Goal: Task Accomplishment & Management: Manage account settings

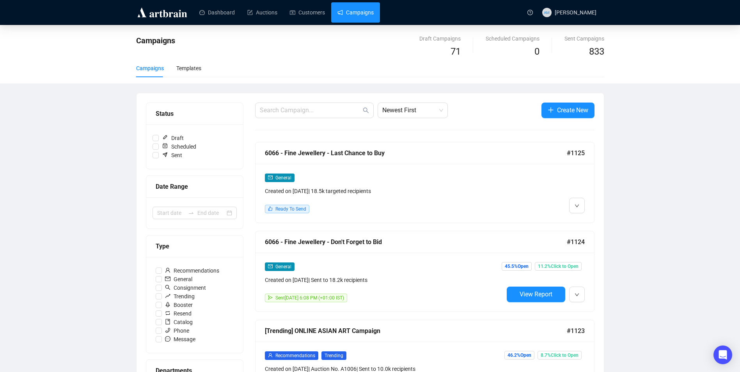
click at [402, 179] on div "General" at bounding box center [384, 177] width 239 height 9
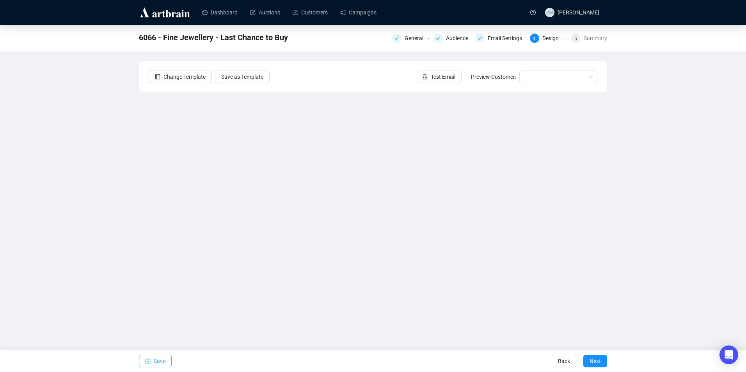
click at [156, 361] on span "Save" at bounding box center [160, 361] width 12 height 22
click at [156, 365] on span "Save" at bounding box center [160, 361] width 12 height 22
click at [358, 9] on link "Campaigns" at bounding box center [358, 12] width 36 height 20
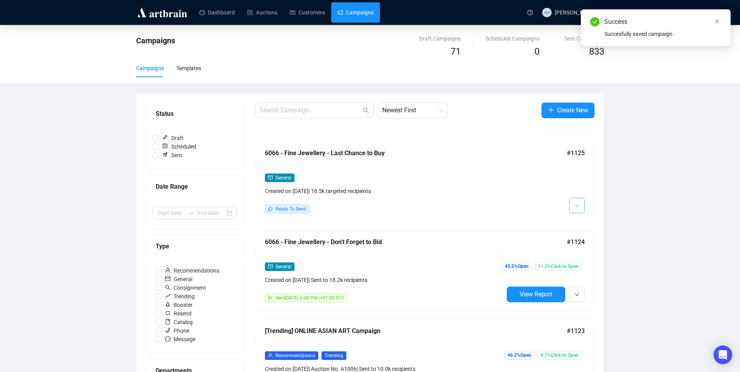
click at [576, 204] on icon "down" at bounding box center [577, 206] width 5 height 5
click at [588, 222] on span "Edit" at bounding box center [589, 222] width 9 height 6
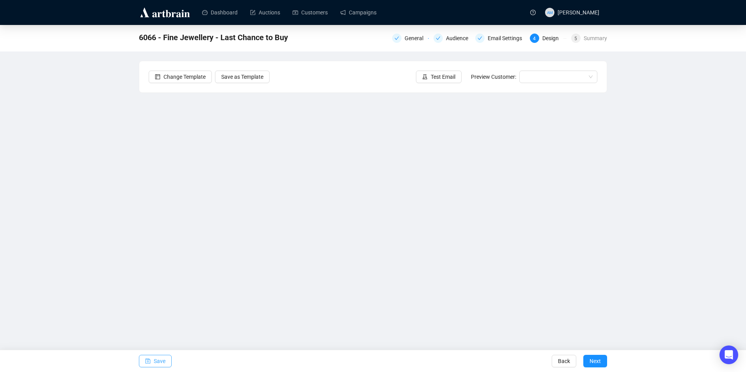
click at [160, 364] on span "Save" at bounding box center [160, 361] width 12 height 22
click at [161, 364] on span "Save" at bounding box center [160, 361] width 12 height 22
